Goal: Task Accomplishment & Management: Manage account settings

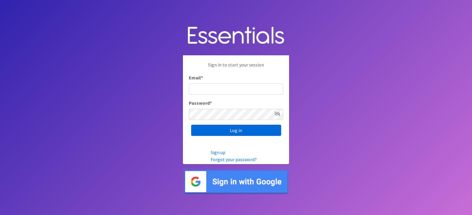
type input "[EMAIL_ADDRESS][DOMAIN_NAME]"
click at [238, 132] on input "Log in" at bounding box center [236, 130] width 90 height 11
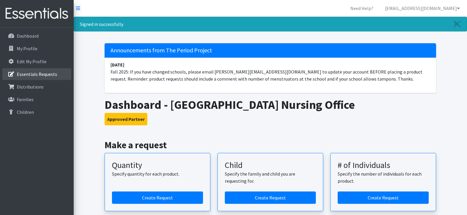
click at [22, 72] on p "Essentials Requests" at bounding box center [37, 74] width 40 height 6
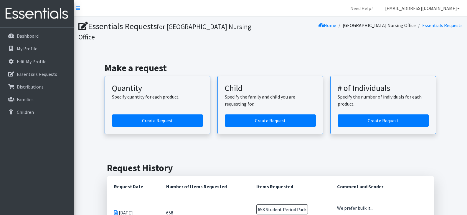
click at [457, 9] on link "[EMAIL_ADDRESS][DOMAIN_NAME]" at bounding box center [423, 8] width 84 height 12
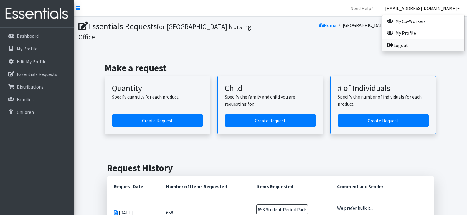
click at [411, 45] on link "Logout" at bounding box center [424, 46] width 82 height 12
